Goal: Information Seeking & Learning: Find specific fact

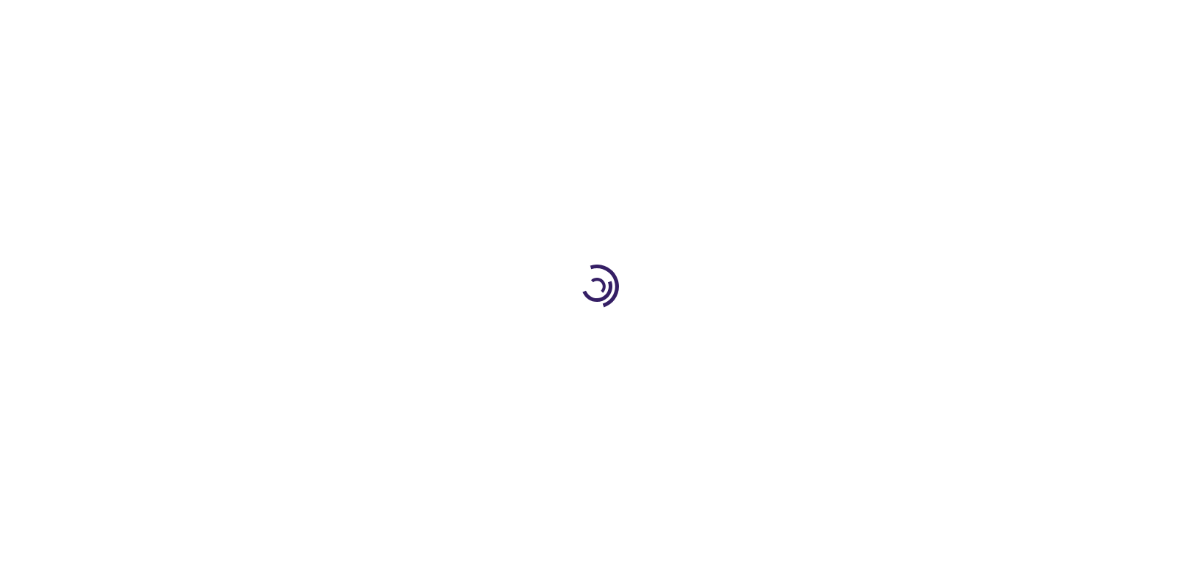
type input "1"
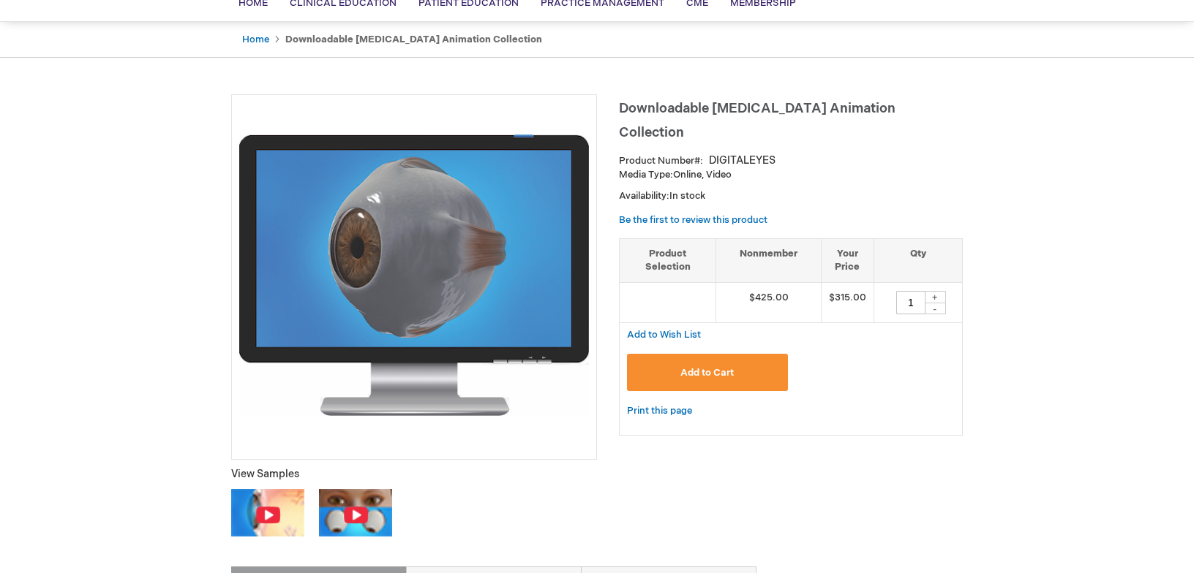
scroll to position [123, 0]
click at [270, 513] on img at bounding box center [268, 514] width 26 height 18
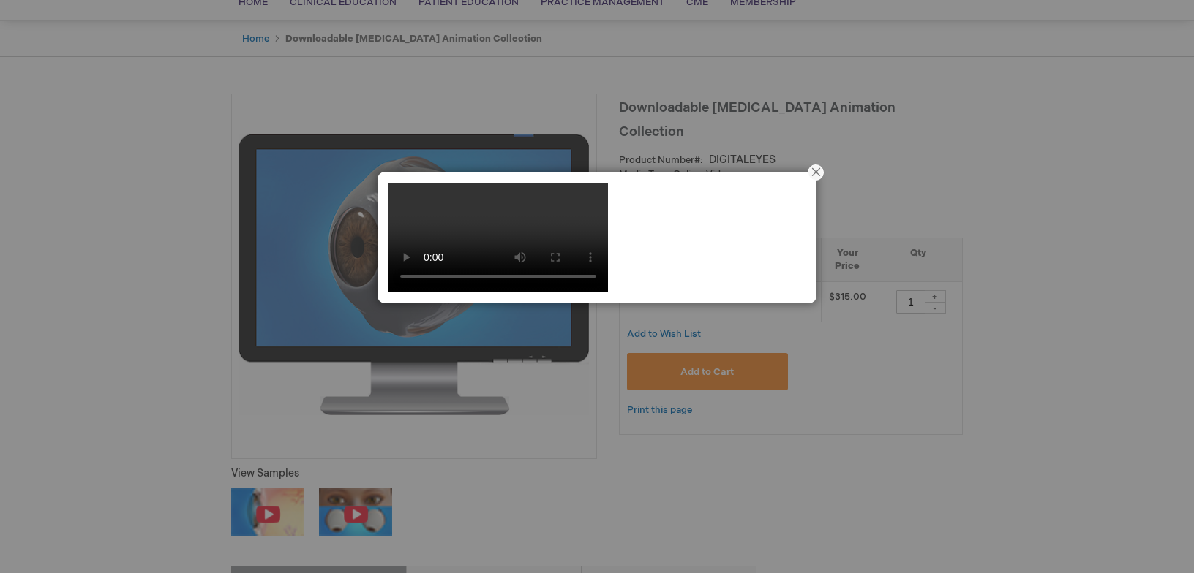
click at [357, 514] on div at bounding box center [597, 286] width 1194 height 573
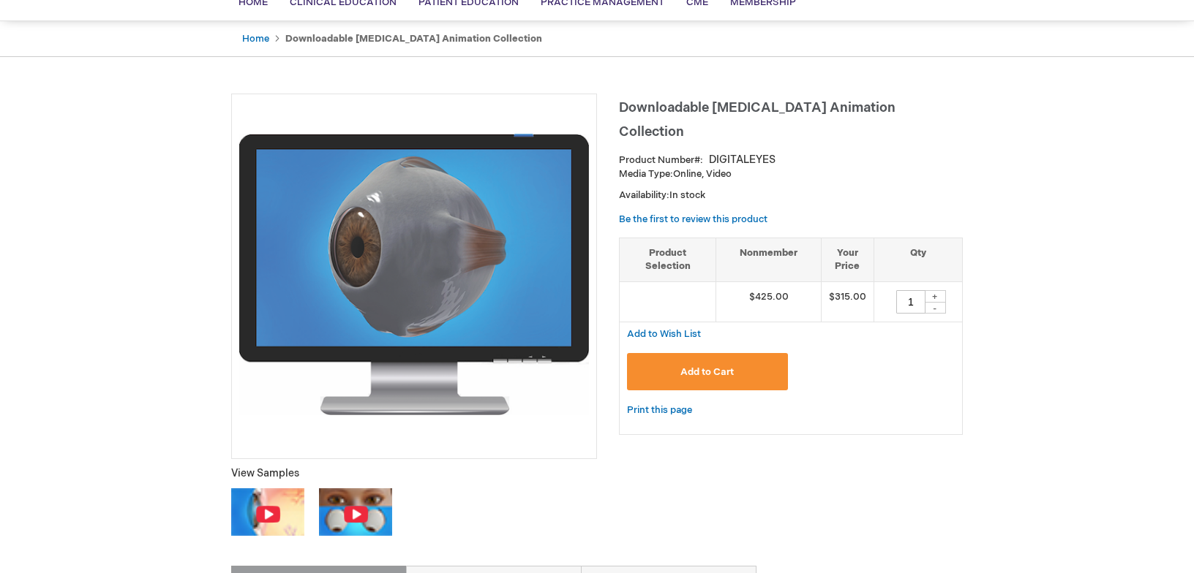
click at [356, 514] on img at bounding box center [356, 514] width 26 height 18
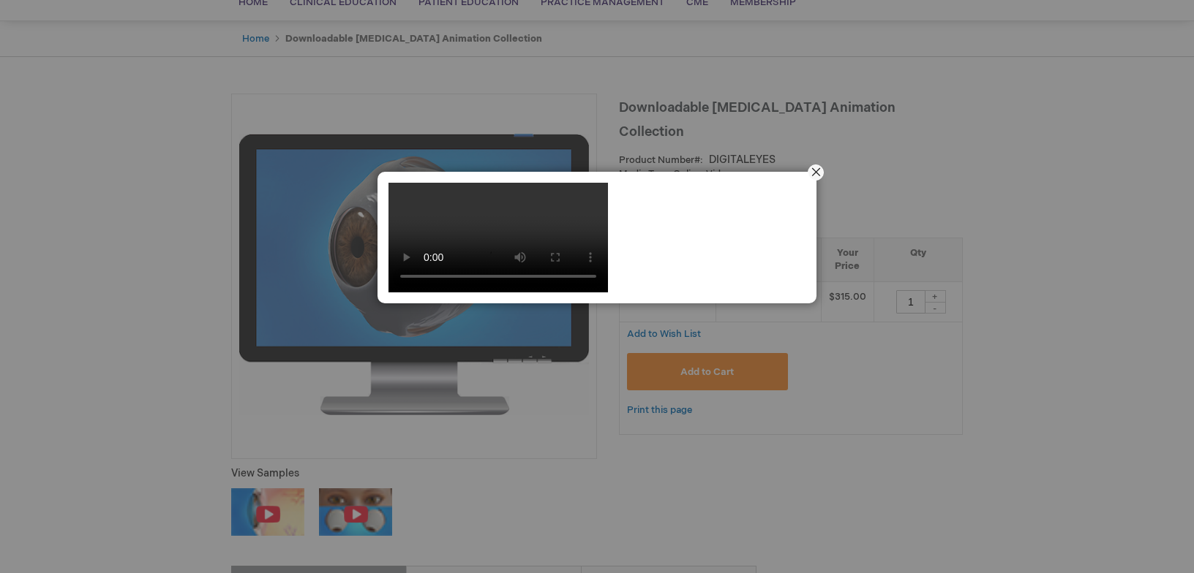
click at [817, 172] on button "Close" at bounding box center [815, 172] width 45 height 45
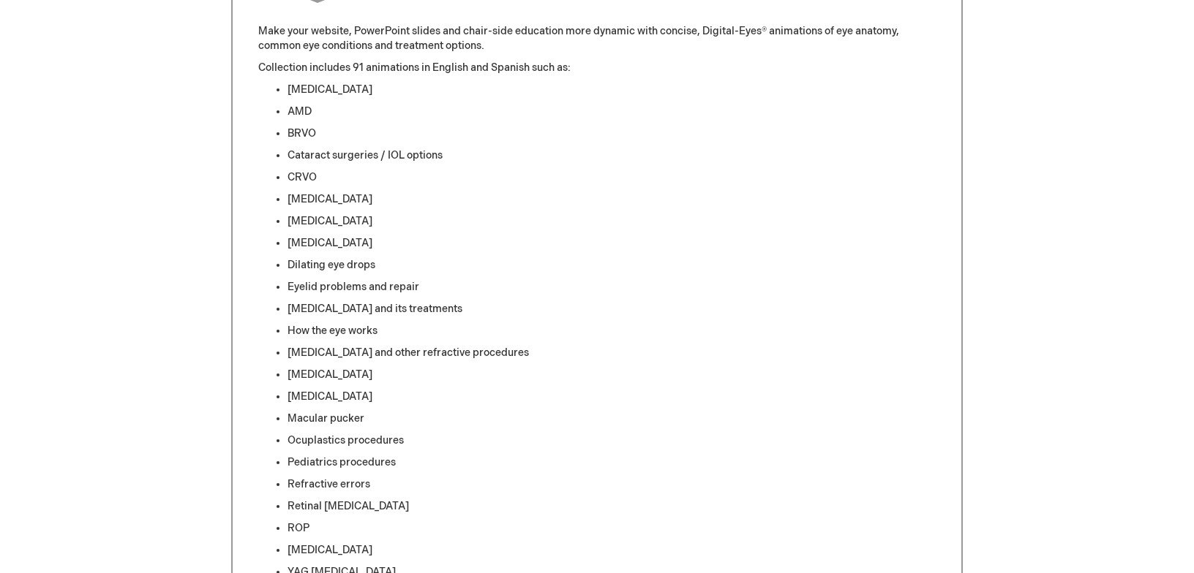
scroll to position [687, 0]
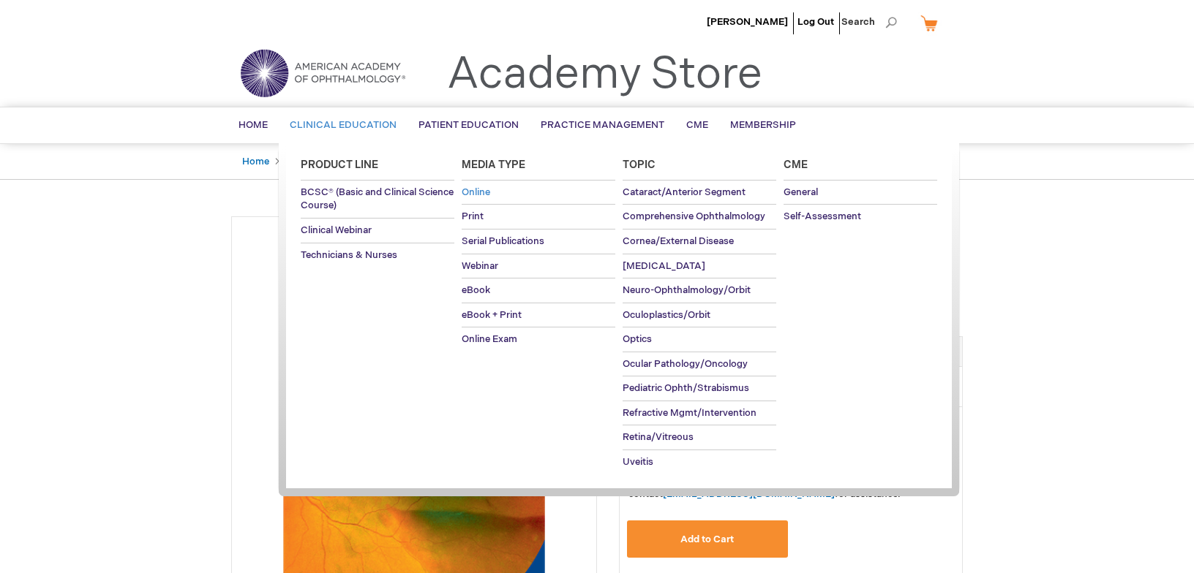
click at [482, 193] on span "Online" at bounding box center [476, 193] width 29 height 12
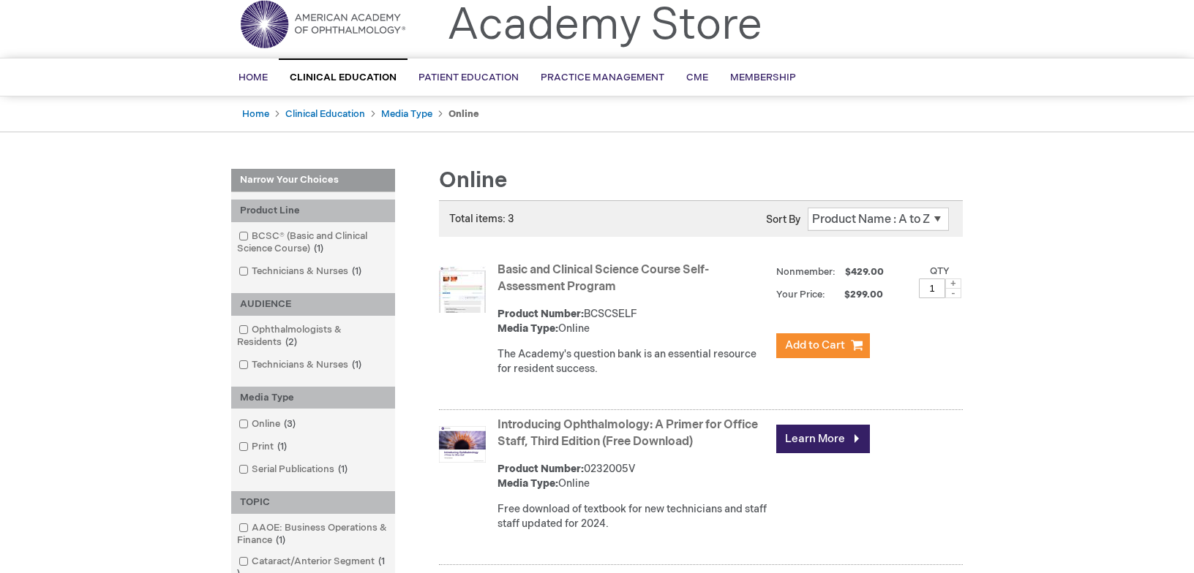
scroll to position [50, 0]
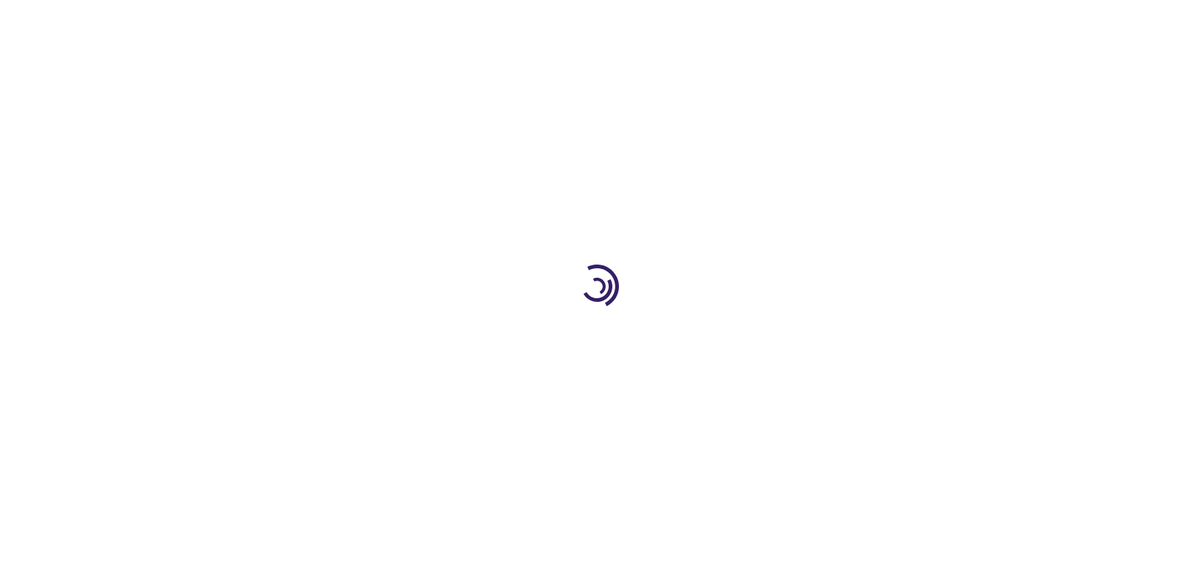
type input "1"
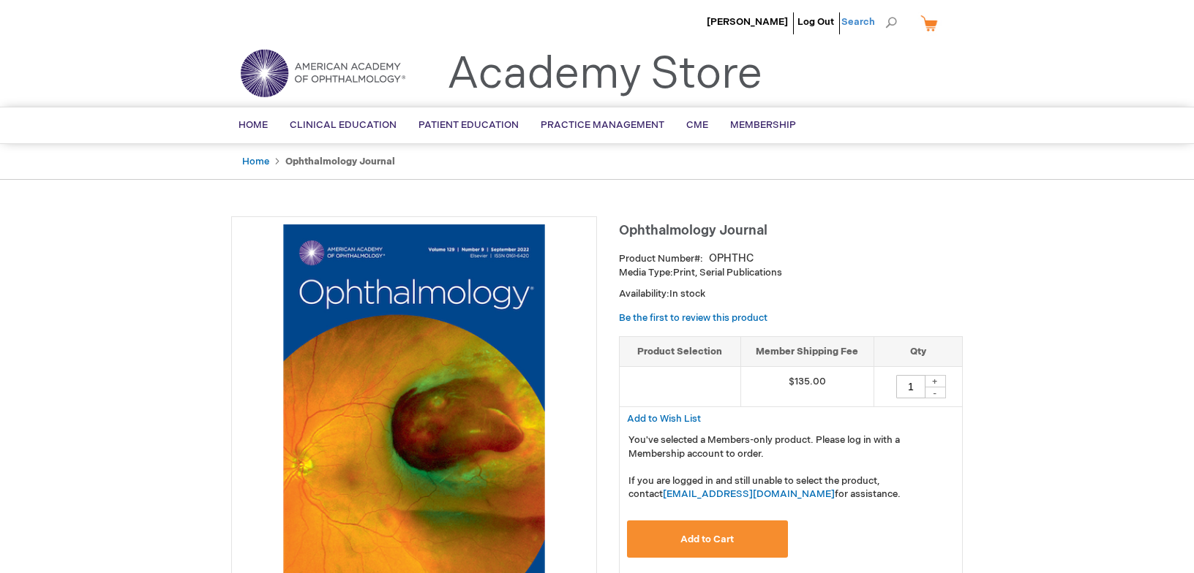
click at [890, 23] on span "Search" at bounding box center [869, 21] width 56 height 29
paste input "Incidence and Early Course of Retlnonathy of Prematurity"
click at [776, 25] on input "Incidence and Early Course of Retlnonathy of Prematurity" at bounding box center [806, 22] width 151 height 23
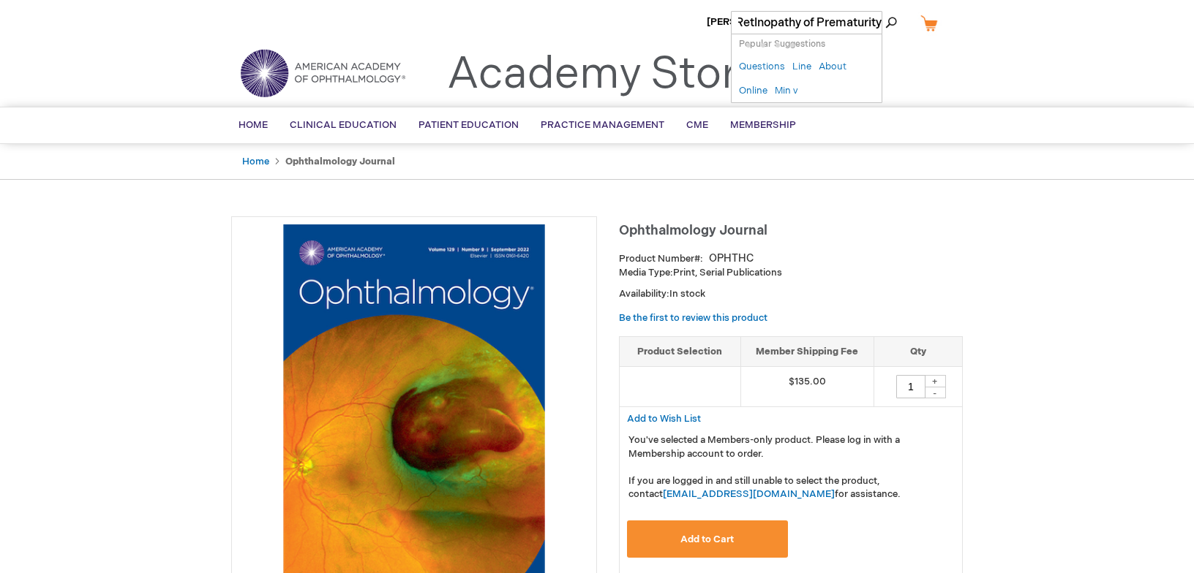
type input "Incidence and Early Course of Retlnopathy of Prematurity"
click at [885, 11] on button "Search" at bounding box center [891, 22] width 12 height 23
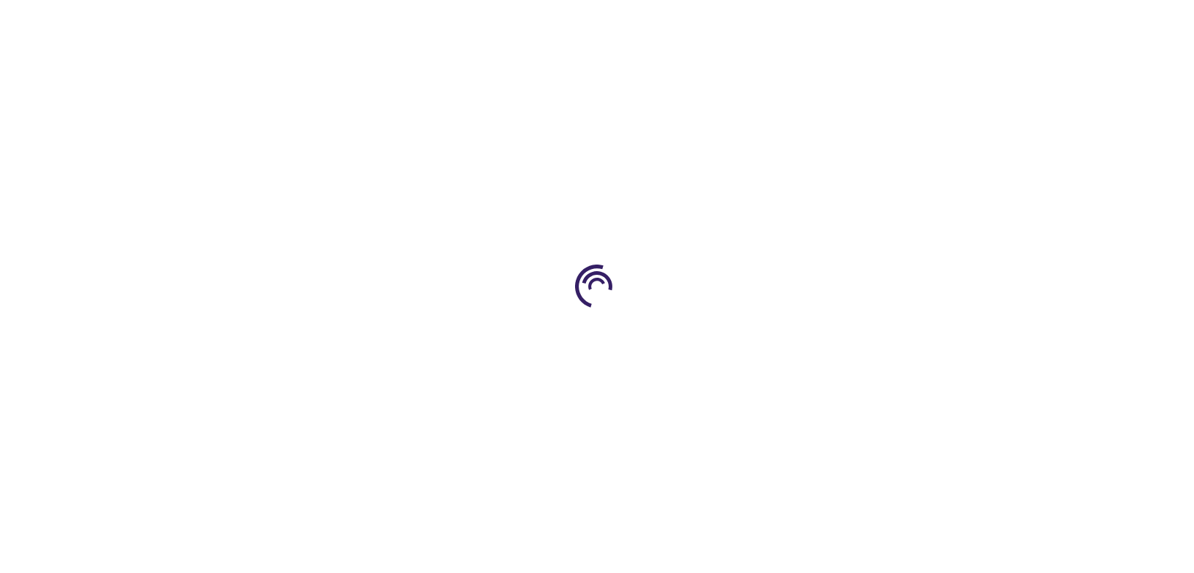
type input "1"
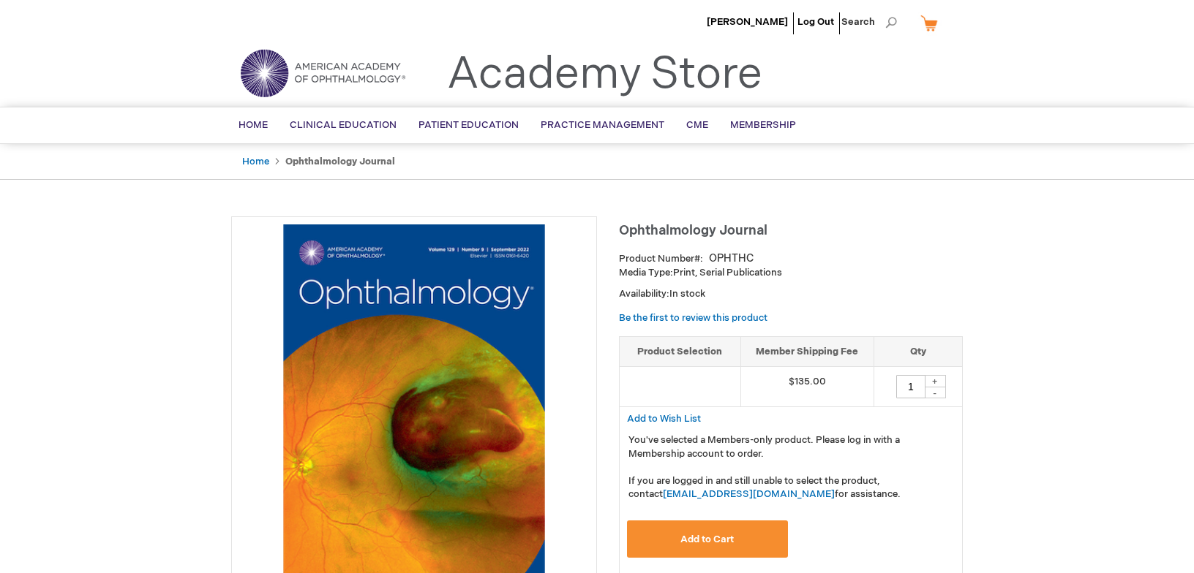
click at [841, 16] on li "Search" at bounding box center [869, 22] width 63 height 44
click at [868, 22] on span "Search" at bounding box center [869, 21] width 56 height 29
paste input "Incidence and Early Course of Retlnonathy of Prematurity"
click at [776, 24] on input "Incidence and Early Course of Retlnonathy of Prematurity" at bounding box center [806, 22] width 151 height 23
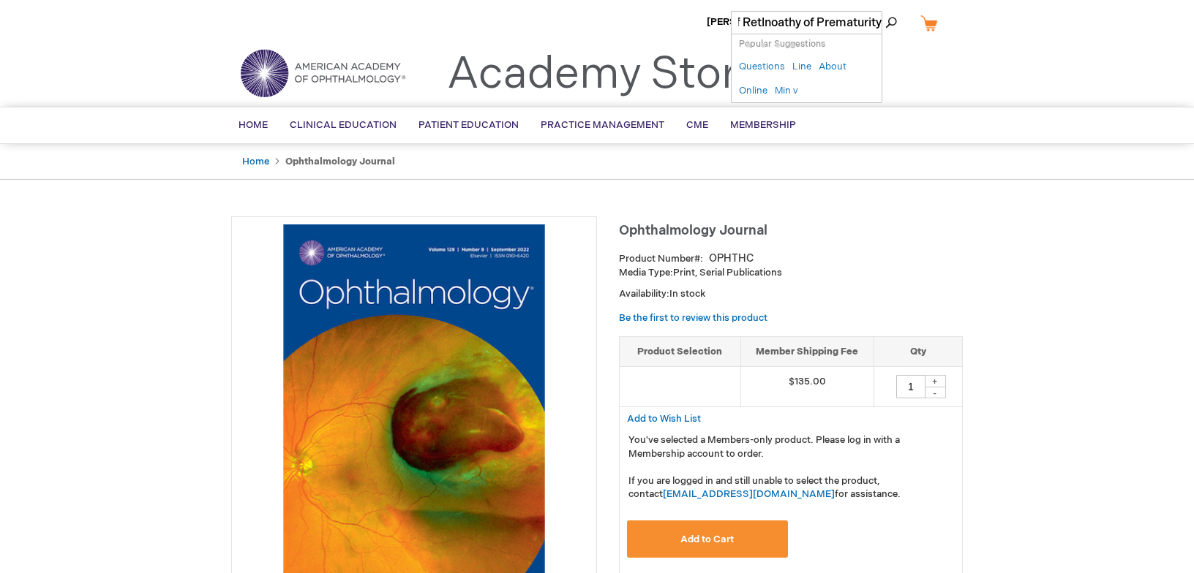
scroll to position [0, 166]
type input "Incidence and Early Course of Retlnopathy of Prematurity"
click at [885, 11] on button "Search" at bounding box center [891, 22] width 12 height 23
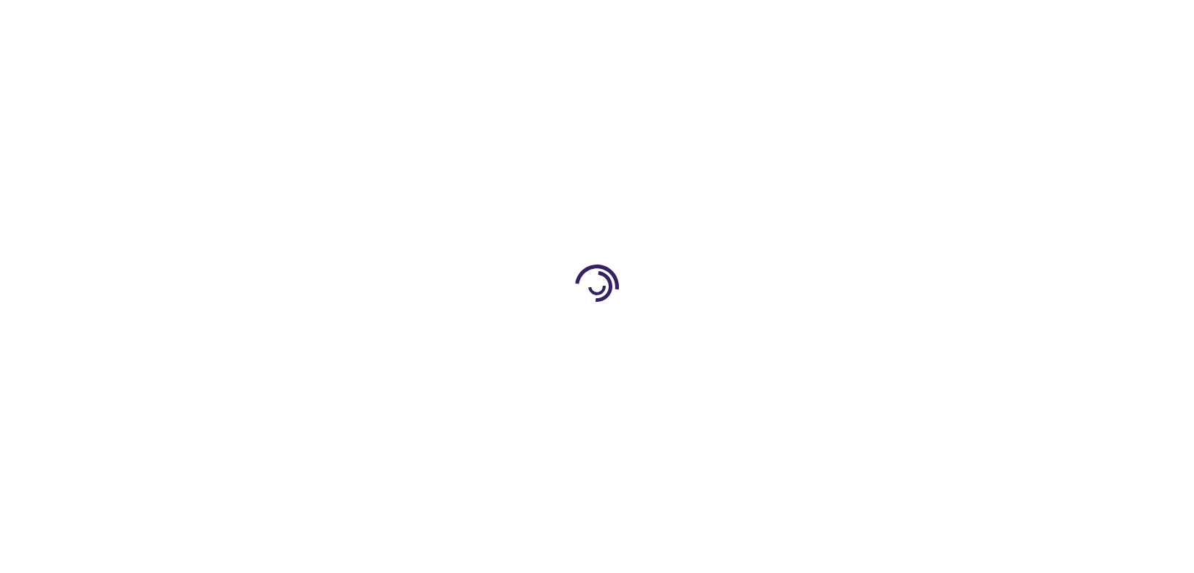
type input "1"
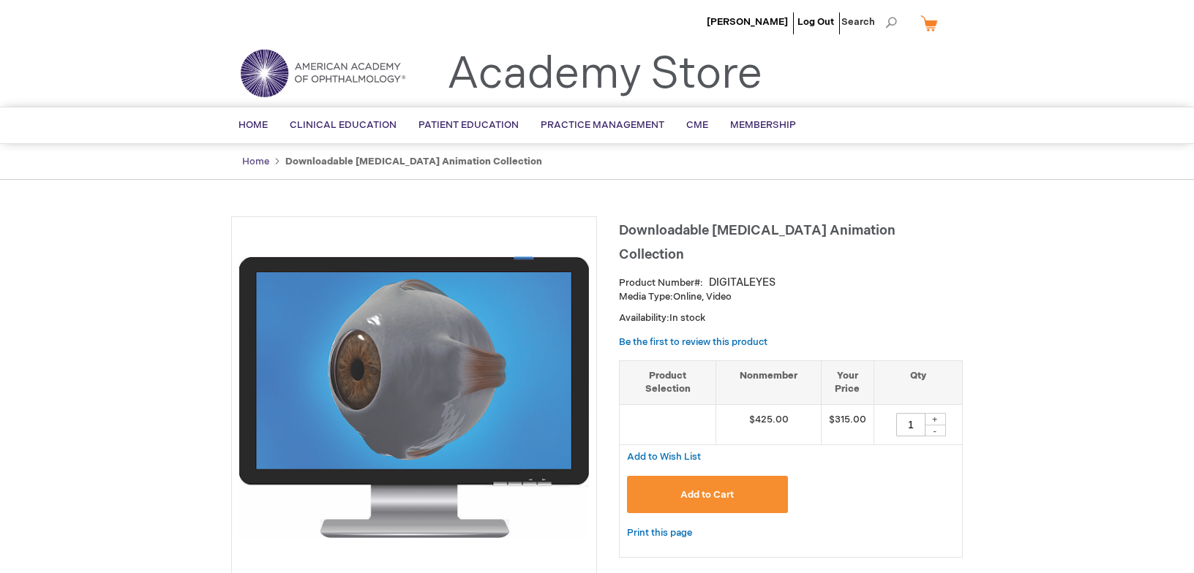
click at [259, 162] on link "Home" at bounding box center [255, 162] width 27 height 12
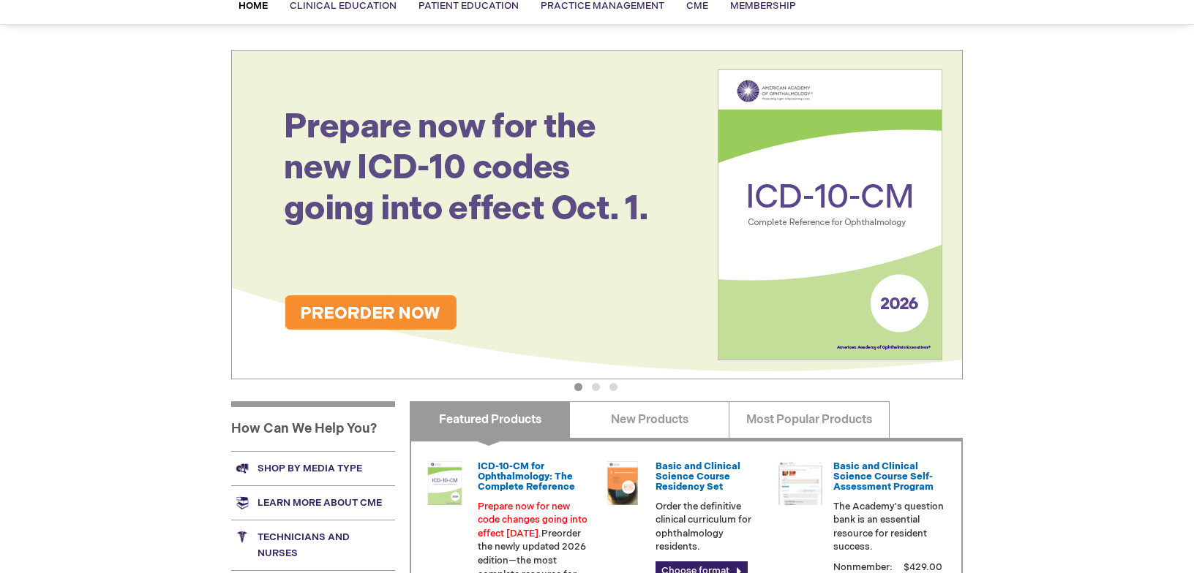
scroll to position [121, 0]
